Goal: Find specific page/section: Find specific page/section

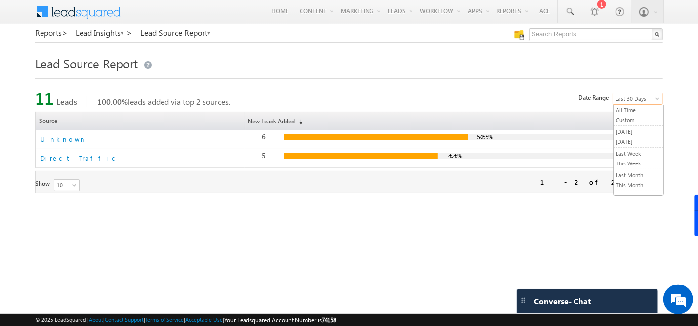
scroll to position [35, 0]
click at [660, 95] on span "Last 30 Days" at bounding box center [636, 98] width 47 height 9
click at [635, 158] on link "Last Year" at bounding box center [639, 162] width 50 height 9
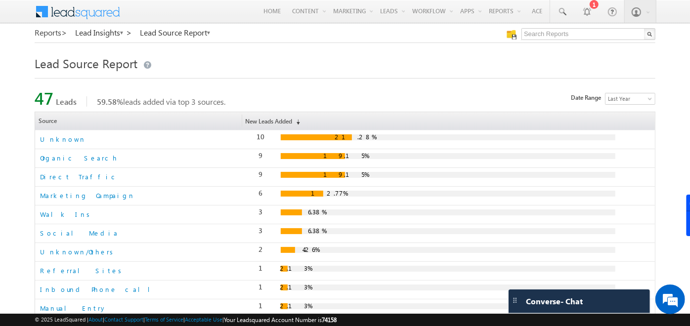
click at [50, 37] on link "Reports >" at bounding box center [51, 32] width 33 height 9
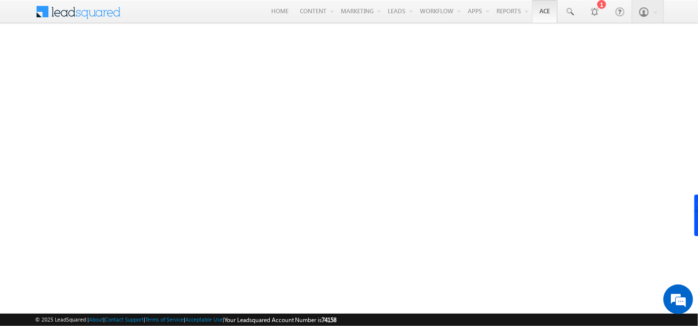
click at [549, 15] on link "Ace" at bounding box center [544, 11] width 25 height 23
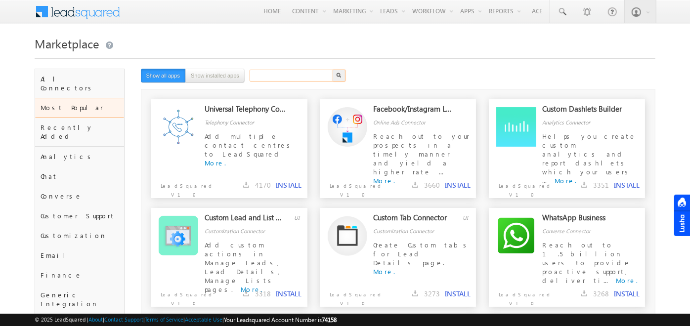
click at [302, 75] on input "text" at bounding box center [292, 76] width 85 height 12
type input "drep"
click at [333, 70] on button "button" at bounding box center [339, 76] width 13 height 12
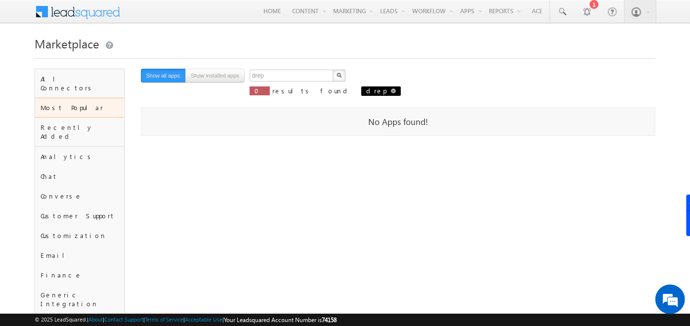
click at [391, 93] on span at bounding box center [393, 90] width 5 height 5
type input "Search"
